Goal: Find specific page/section: Find specific page/section

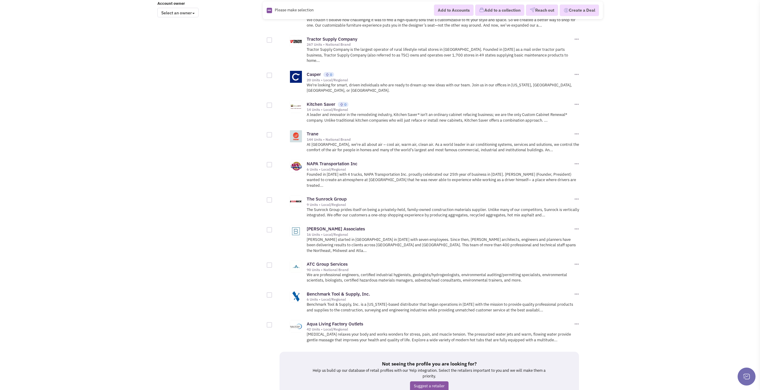
scroll to position [544, 0]
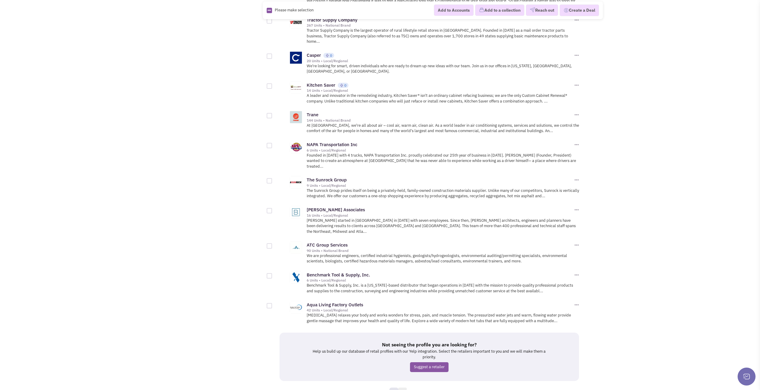
click at [405, 387] on link "4" at bounding box center [402, 391] width 9 height 9
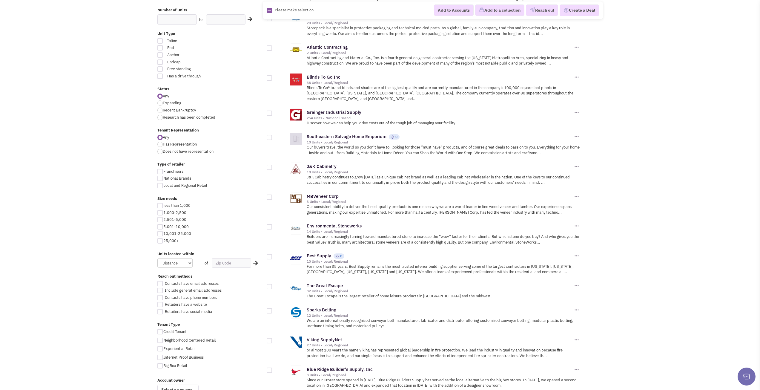
scroll to position [149, 0]
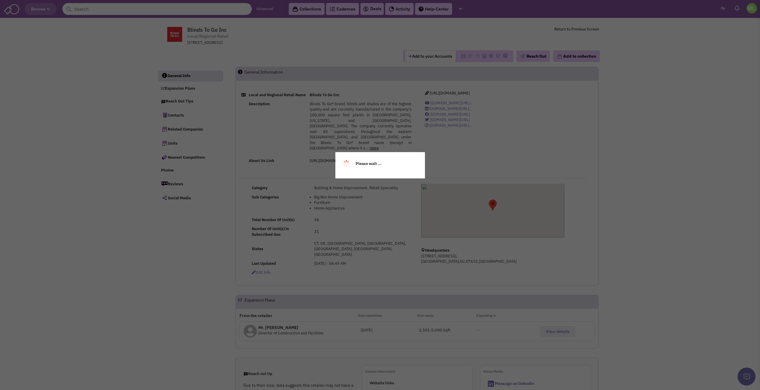
select select
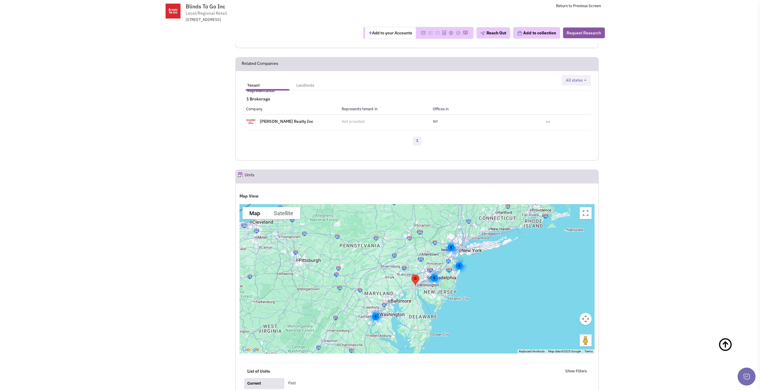
scroll to position [746, 0]
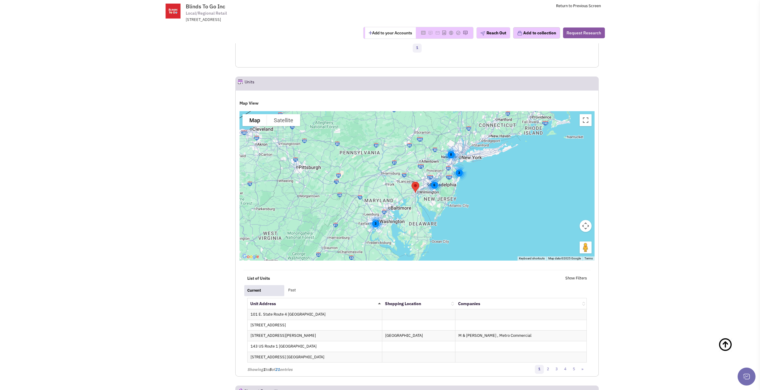
click at [375, 215] on div "3" at bounding box center [375, 223] width 16 height 16
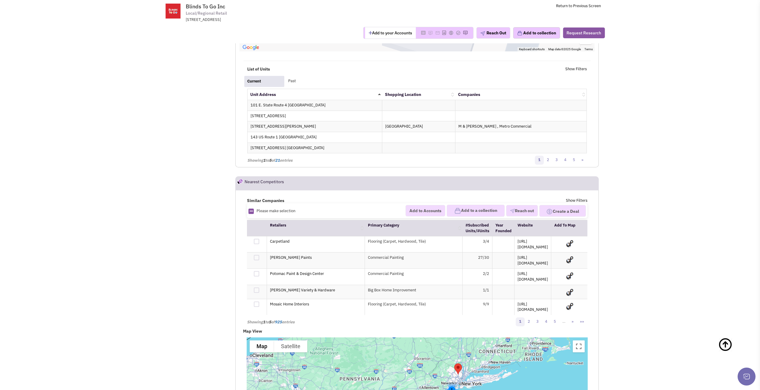
scroll to position [1134, 0]
